Goal: Transaction & Acquisition: Subscribe to service/newsletter

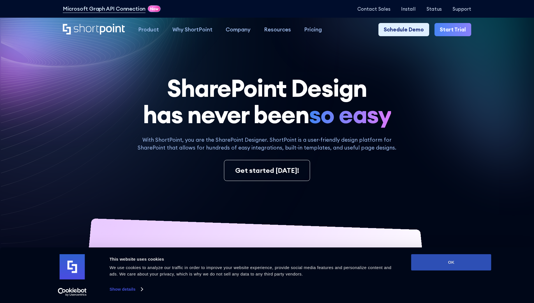
click at [451, 262] on button "OK" at bounding box center [451, 262] width 80 height 16
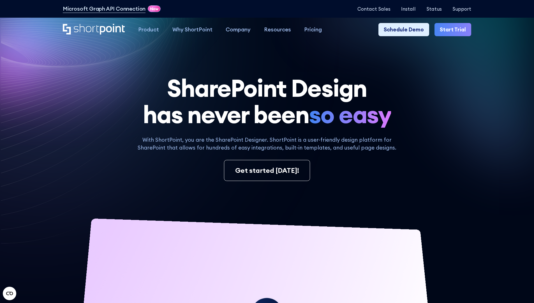
click at [454, 30] on link "Start Trial" at bounding box center [452, 29] width 37 height 13
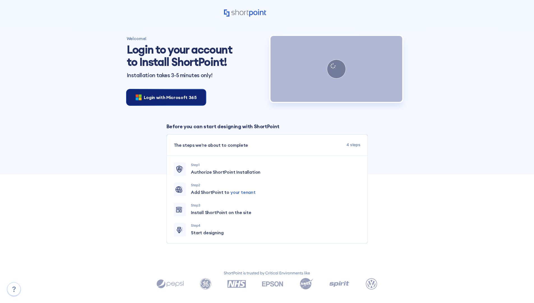
click at [164, 97] on span "Login with Microsoft 365" at bounding box center [170, 97] width 53 height 7
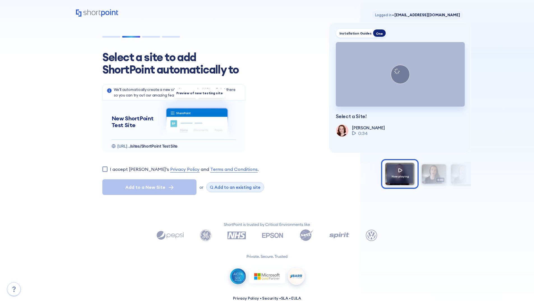
click at [233, 187] on span "Add to an existing site" at bounding box center [237, 186] width 46 height 5
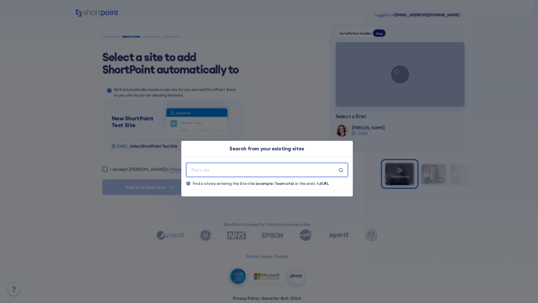
type input "Polar_Existing_Site"
